Goal: Task Accomplishment & Management: Complete application form

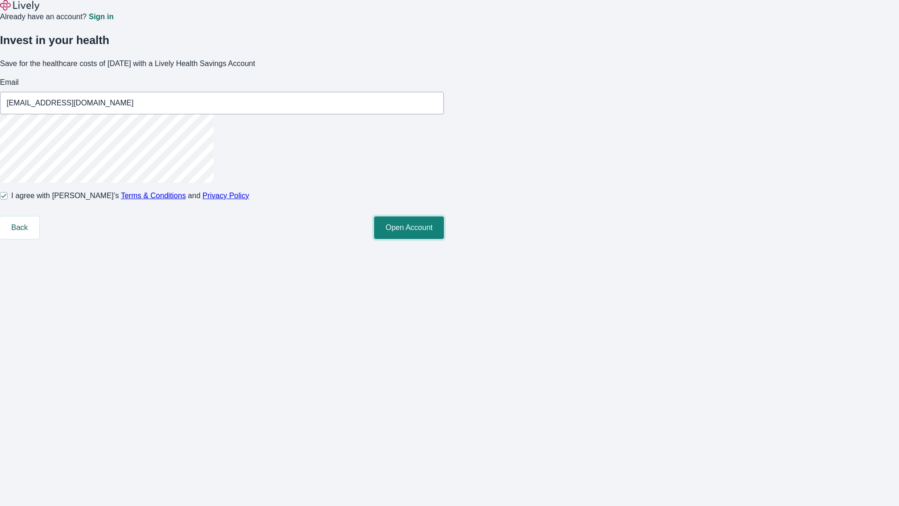
click at [444, 239] on button "Open Account" at bounding box center [409, 227] width 70 height 22
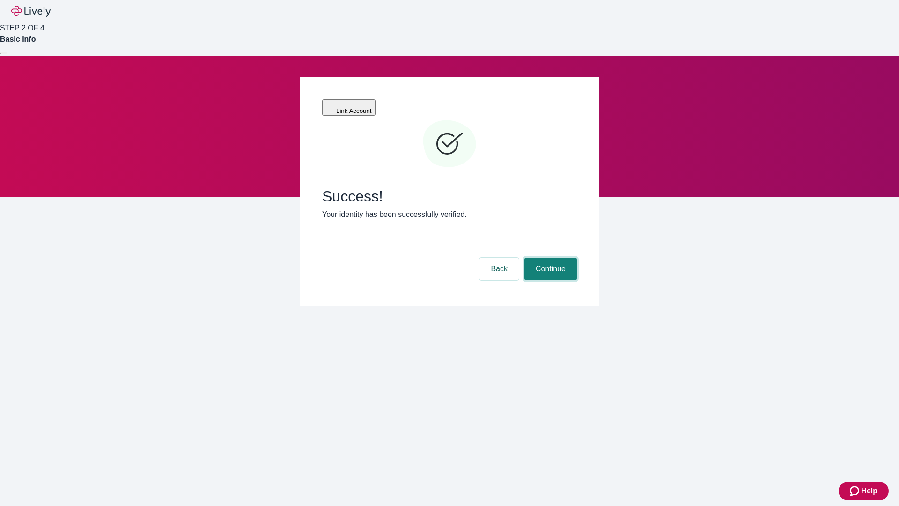
click at [549, 258] on button "Continue" at bounding box center [550, 269] width 52 height 22
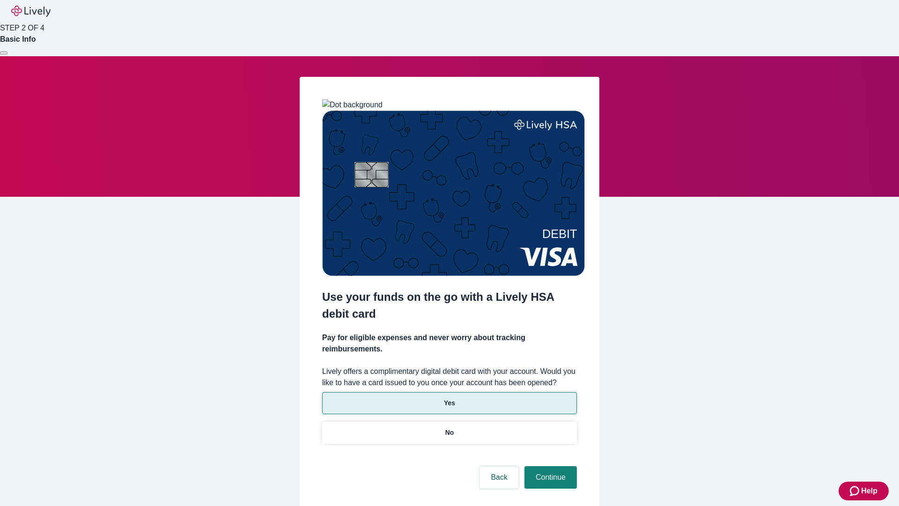
click at [449, 398] on p "Yes" at bounding box center [449, 403] width 11 height 10
click at [549, 466] on button "Continue" at bounding box center [550, 477] width 52 height 22
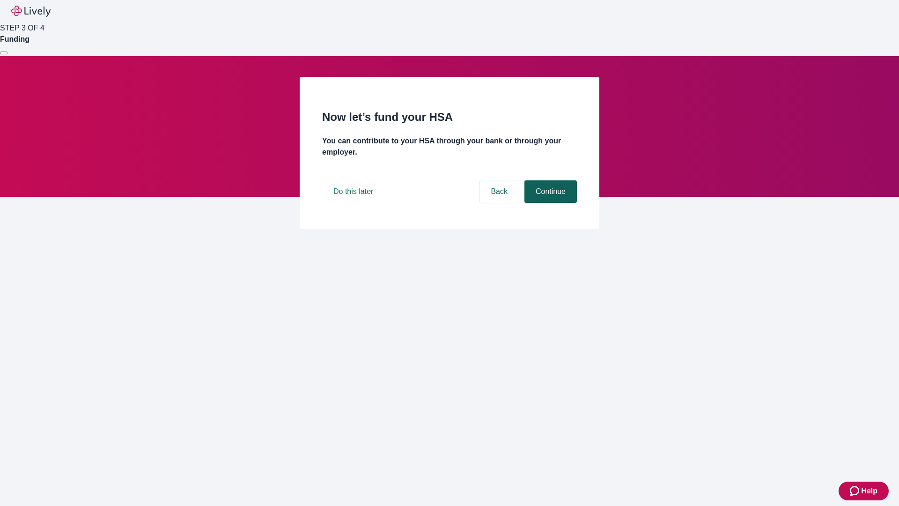
click at [549, 203] on button "Continue" at bounding box center [550, 191] width 52 height 22
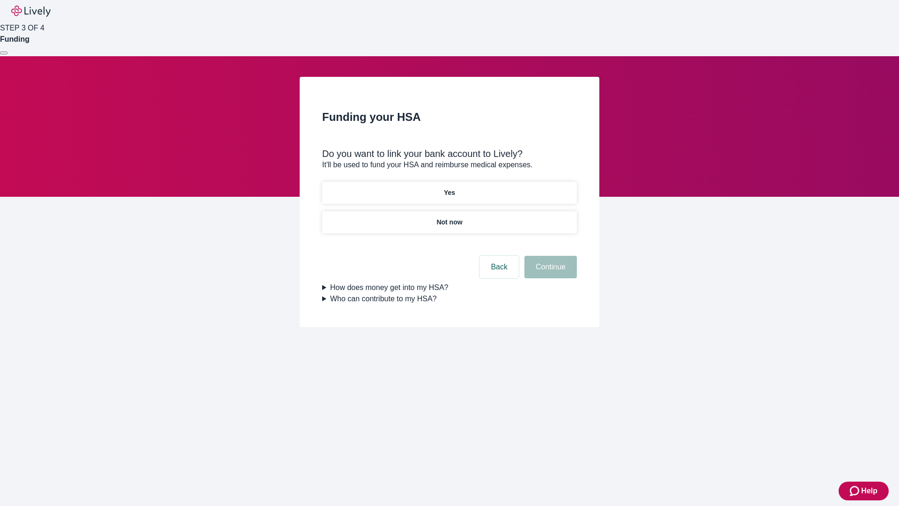
click at [449, 217] on p "Not now" at bounding box center [449, 222] width 26 height 10
click at [549, 273] on button "Continue" at bounding box center [550, 267] width 52 height 22
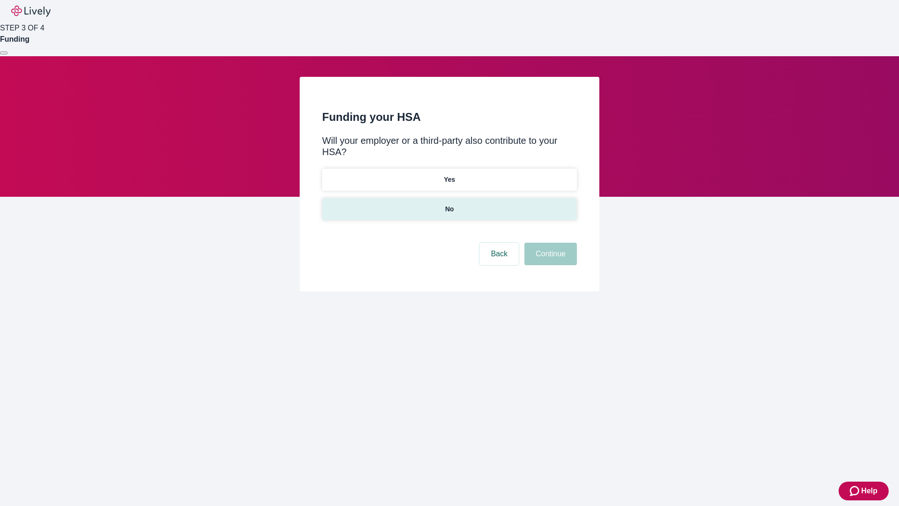
click at [449, 204] on p "No" at bounding box center [449, 209] width 9 height 10
click at [549, 243] on button "Continue" at bounding box center [550, 254] width 52 height 22
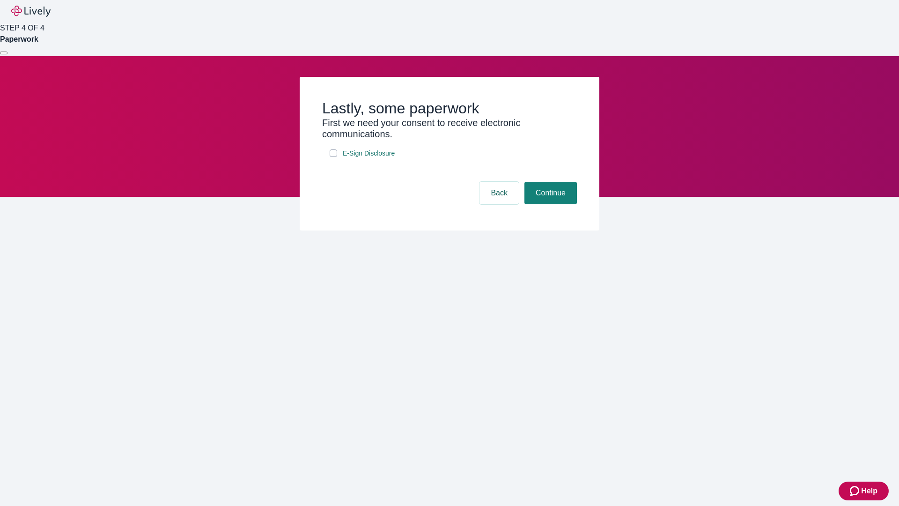
click at [333, 157] on input "E-Sign Disclosure" at bounding box center [333, 152] width 7 height 7
checkbox input "true"
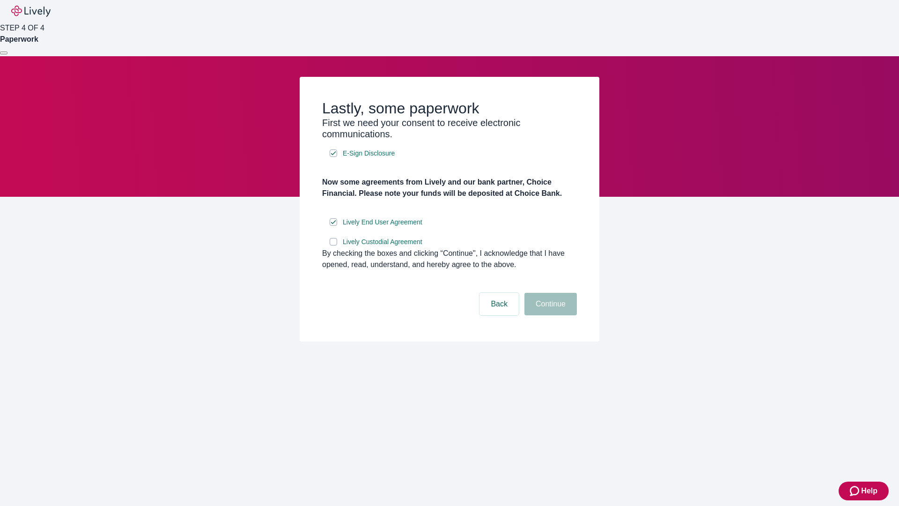
click at [333, 245] on input "Lively Custodial Agreement" at bounding box center [333, 241] width 7 height 7
checkbox input "true"
click at [549, 315] on button "Continue" at bounding box center [550, 304] width 52 height 22
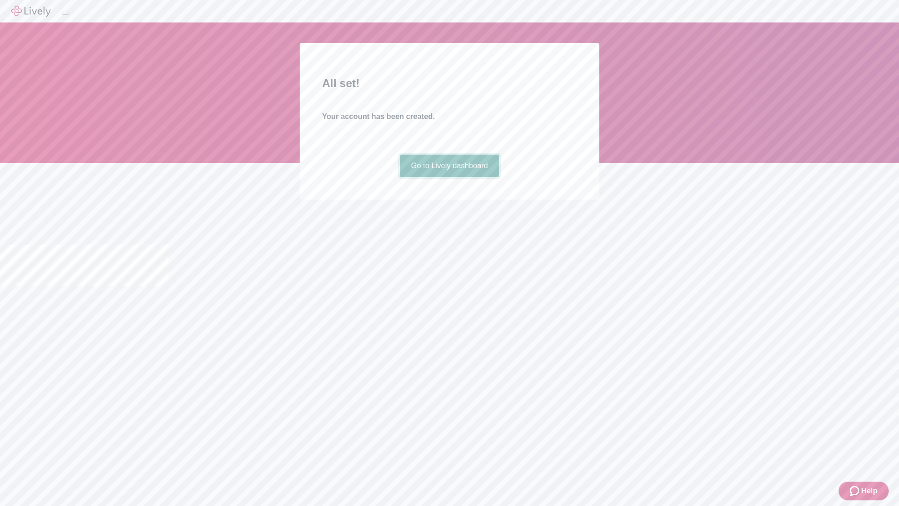
click at [449, 177] on link "Go to Lively dashboard" at bounding box center [450, 166] width 100 height 22
